Goal: Find specific page/section

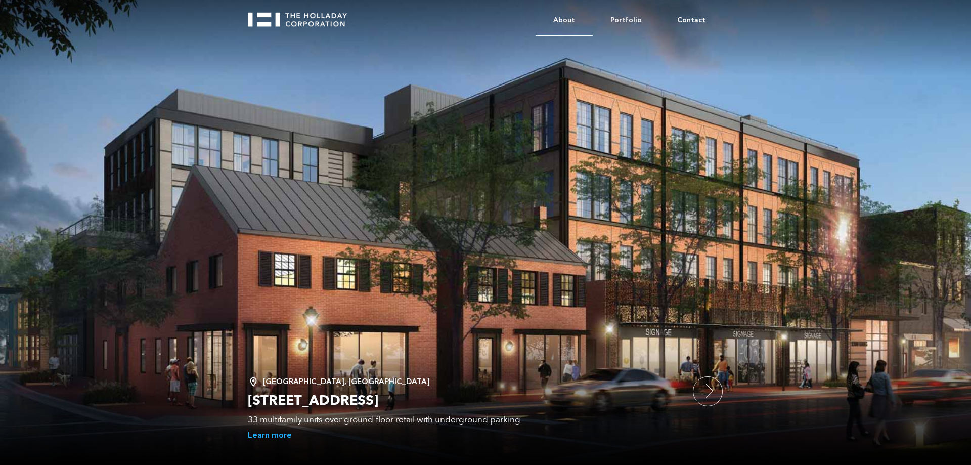
click at [565, 18] on link "About" at bounding box center [563, 20] width 57 height 31
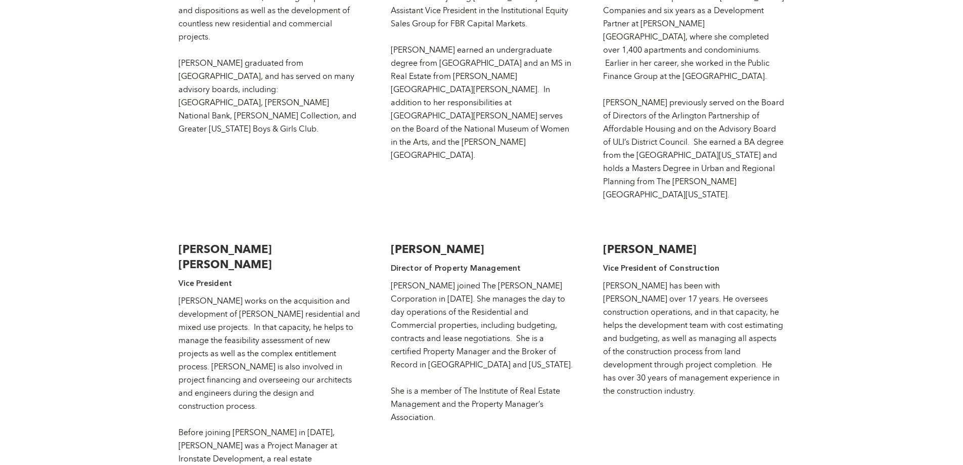
scroll to position [1854, 0]
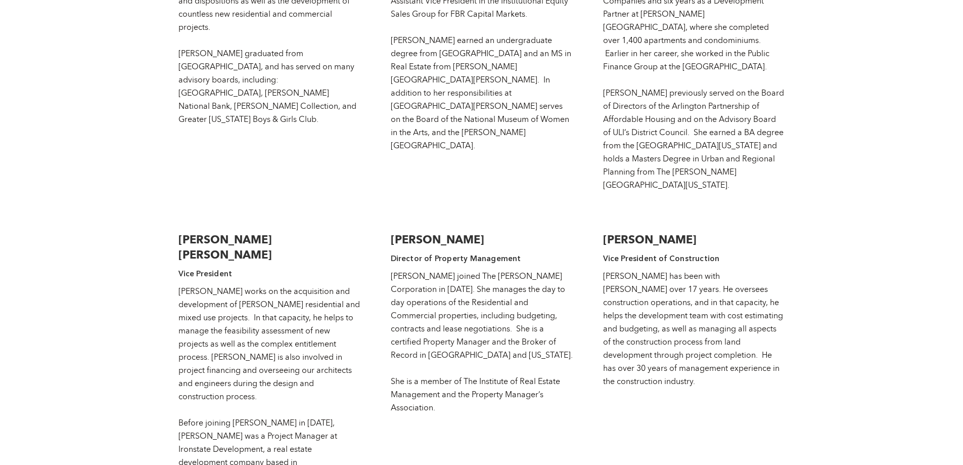
drag, startPoint x: 731, startPoint y: 175, endPoint x: 605, endPoint y: 174, distance: 125.4
click at [605, 232] on h3 "Stephen H. Weatherby" at bounding box center [694, 239] width 182 height 15
copy strong "Stephen H. Weatherby"
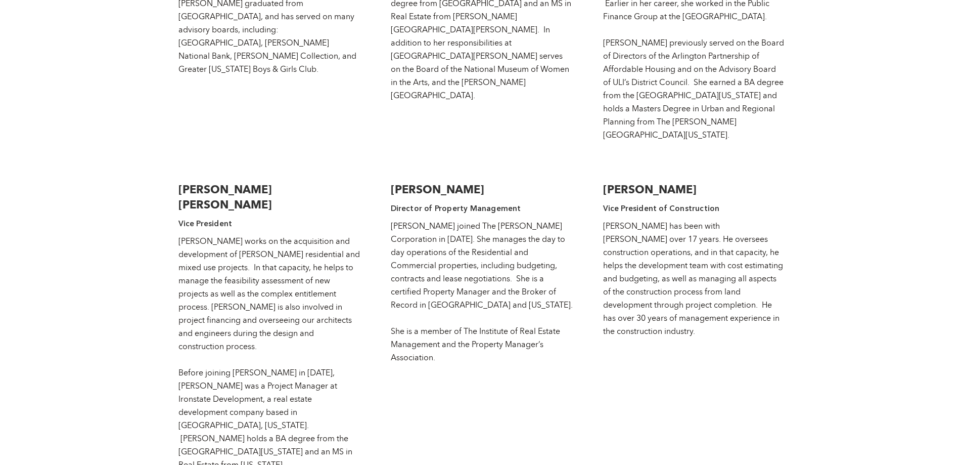
scroll to position [1921, 0]
